Goal: Find specific page/section: Find specific page/section

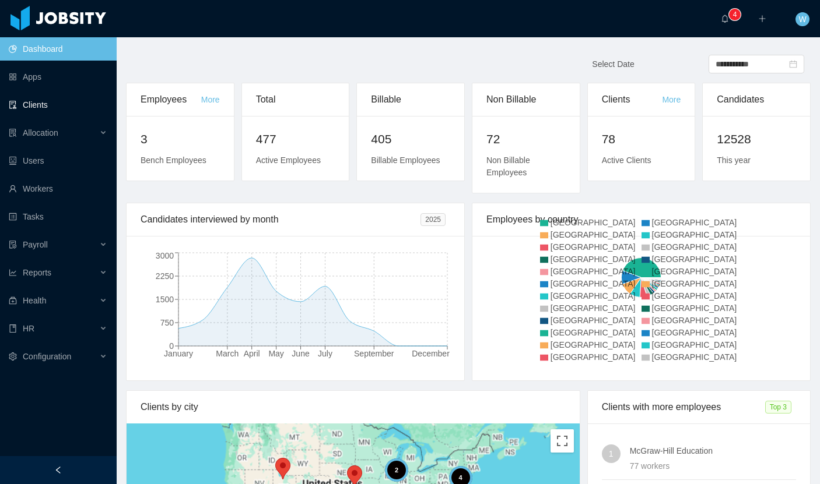
click at [41, 107] on link "Clients" at bounding box center [58, 104] width 99 height 23
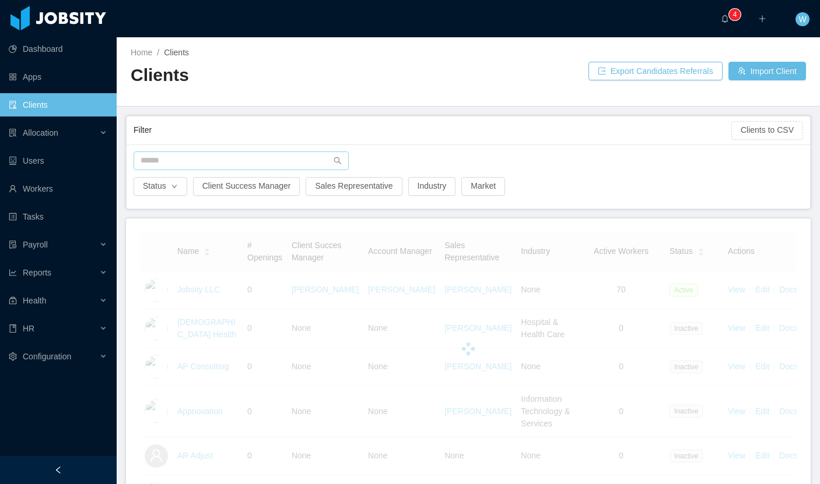
drag, startPoint x: 224, startPoint y: 175, endPoint x: 229, endPoint y: 166, distance: 11.0
click at [226, 172] on div at bounding box center [468, 165] width 681 height 26
click at [230, 164] on input "text" at bounding box center [240, 161] width 215 height 19
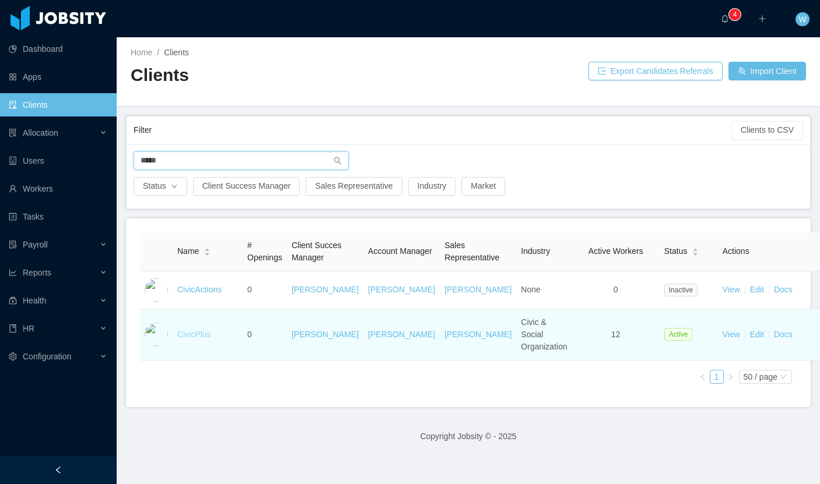
type input "*****"
click at [203, 338] on link "CivicPlus" at bounding box center [194, 334] width 34 height 9
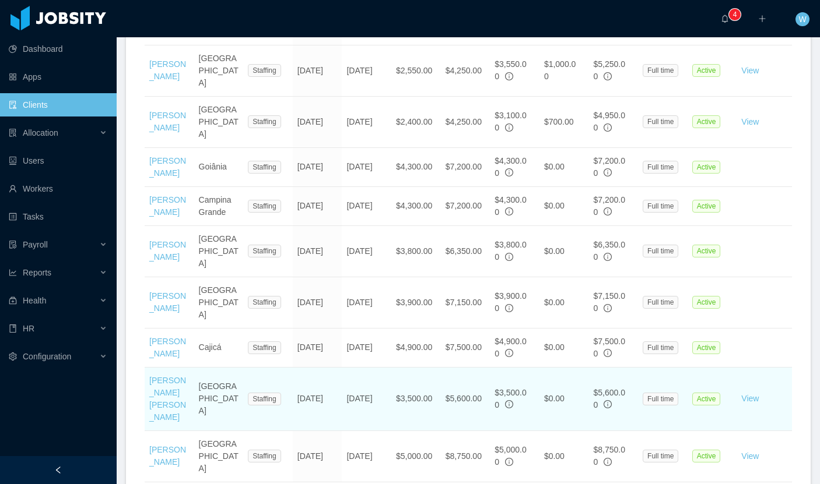
scroll to position [674, 0]
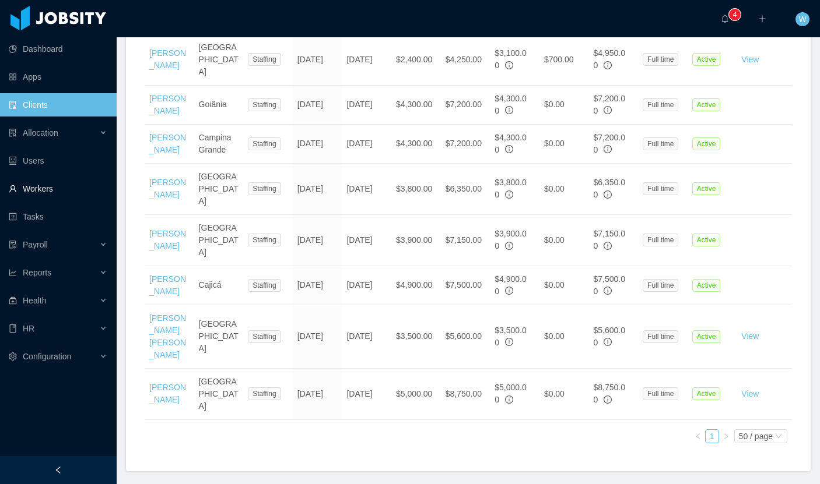
click at [59, 191] on link "Workers" at bounding box center [58, 188] width 99 height 23
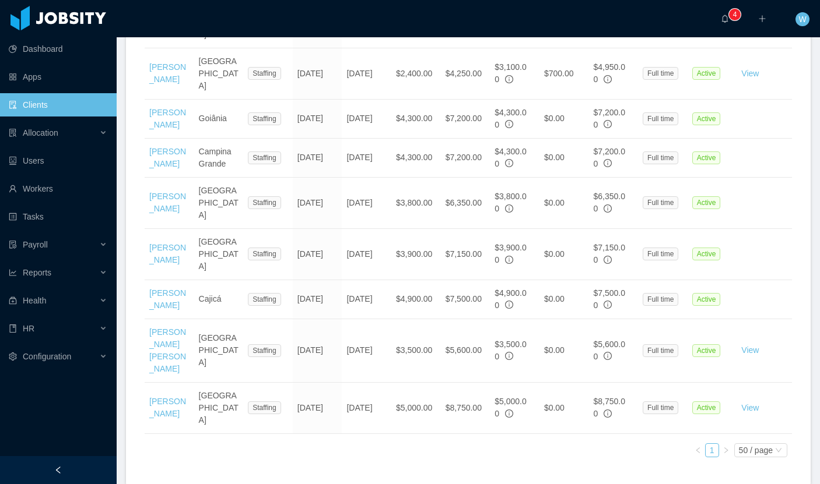
scroll to position [660, 0]
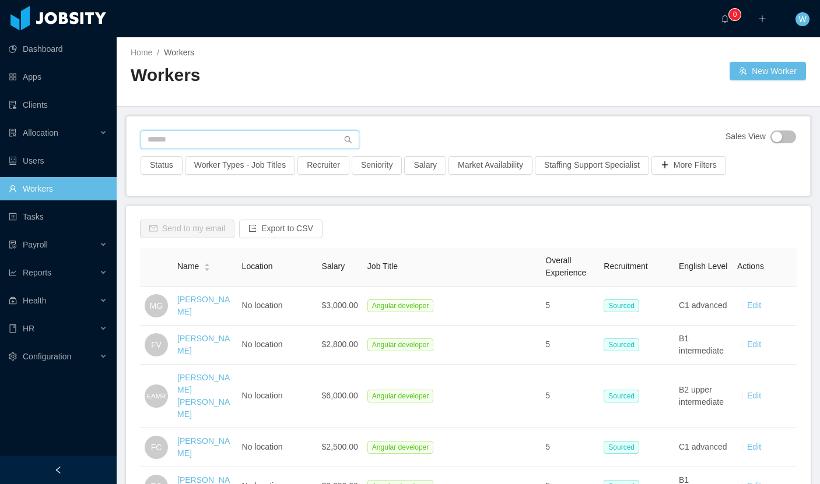
click at [205, 136] on input "text" at bounding box center [249, 140] width 219 height 19
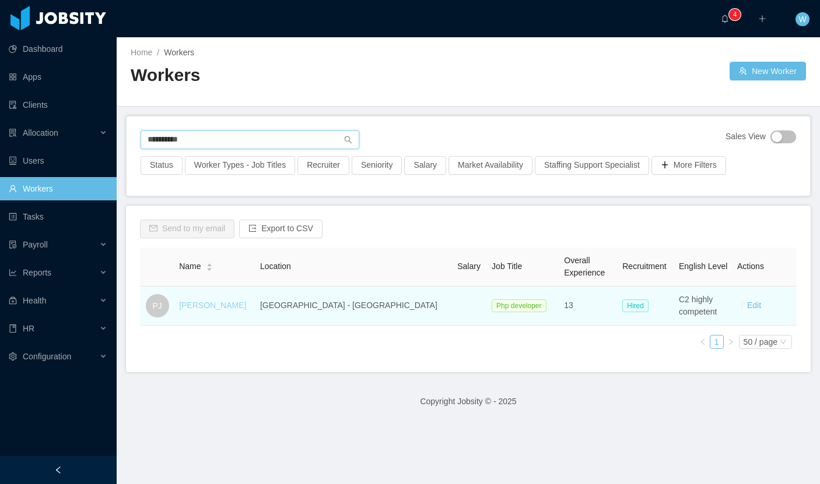
type input "**********"
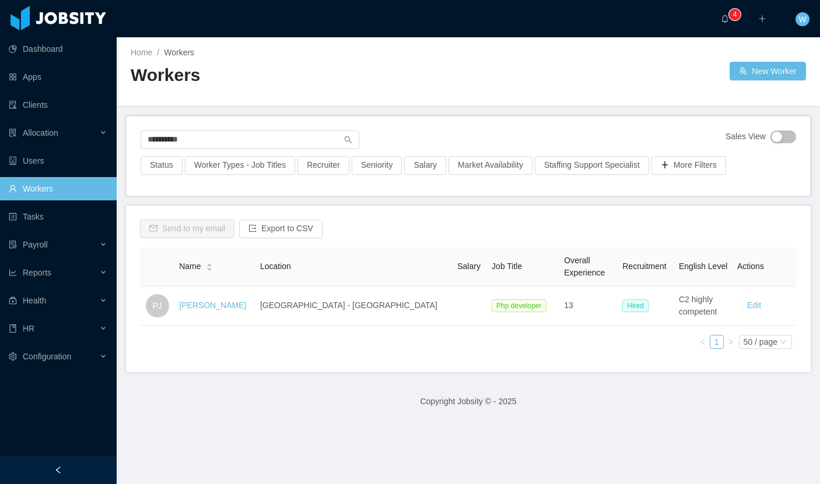
click at [230, 308] on link "Pedro Jordão" at bounding box center [212, 305] width 67 height 9
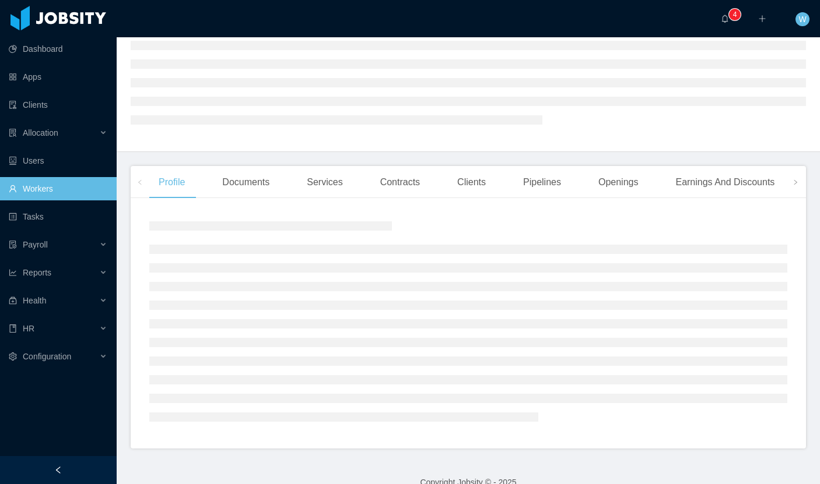
scroll to position [99, 0]
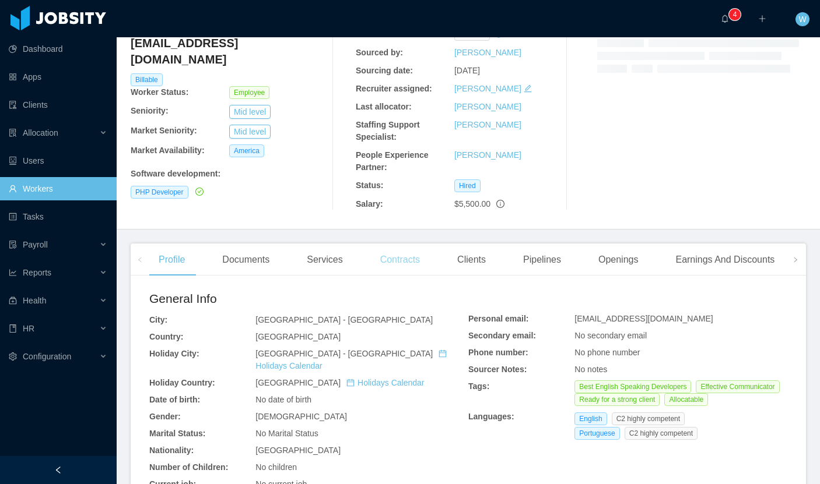
click at [404, 267] on div "Contracts" at bounding box center [400, 260] width 58 height 33
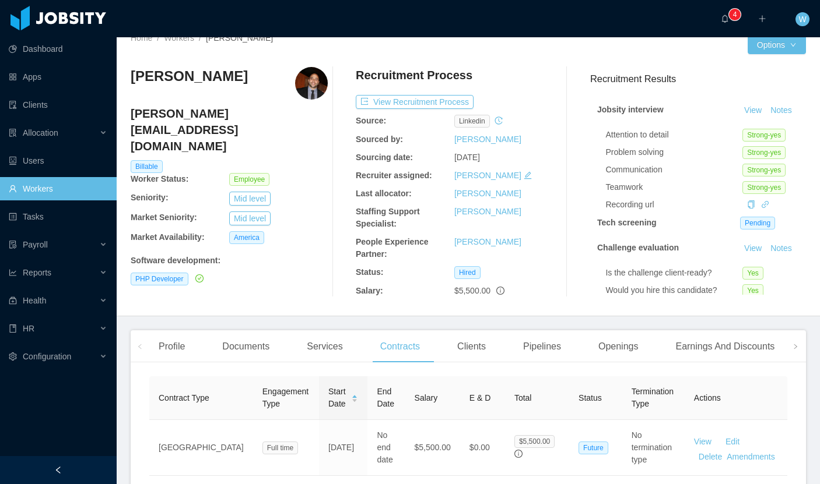
scroll to position [20, 0]
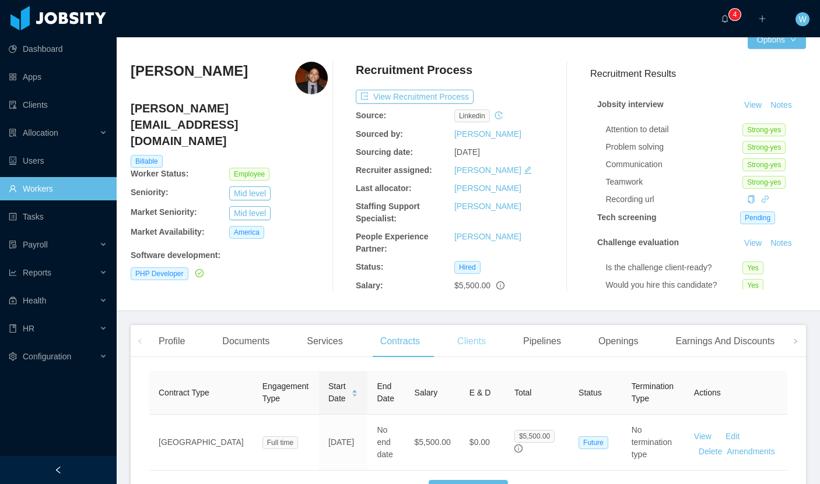
click at [478, 352] on div "Clients" at bounding box center [471, 341] width 47 height 33
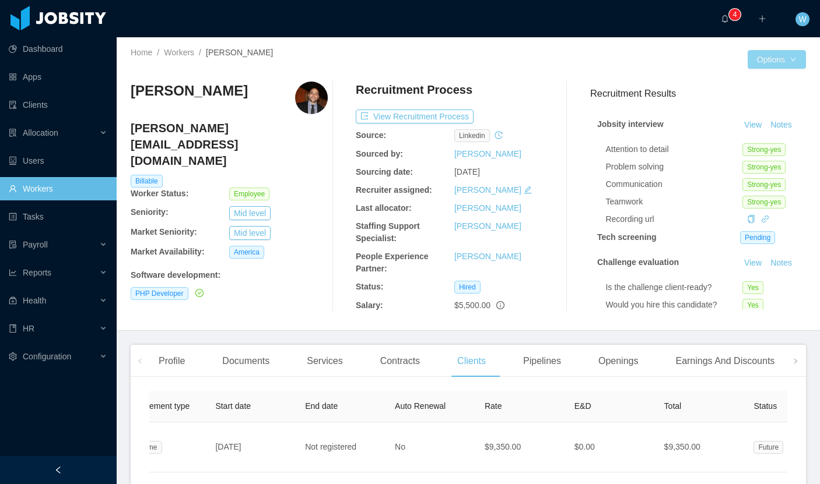
click at [775, 58] on button "Options" at bounding box center [776, 59] width 58 height 19
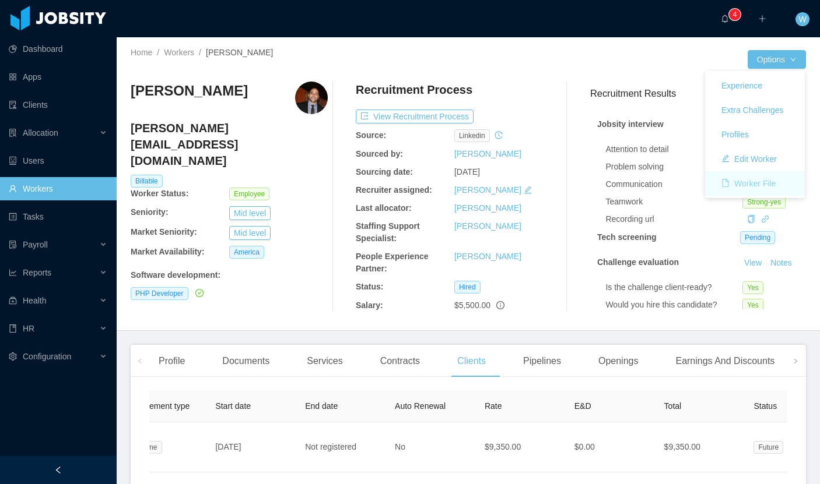
click at [775, 182] on button "Worker File" at bounding box center [748, 183] width 73 height 19
